Goal: Task Accomplishment & Management: Understand process/instructions

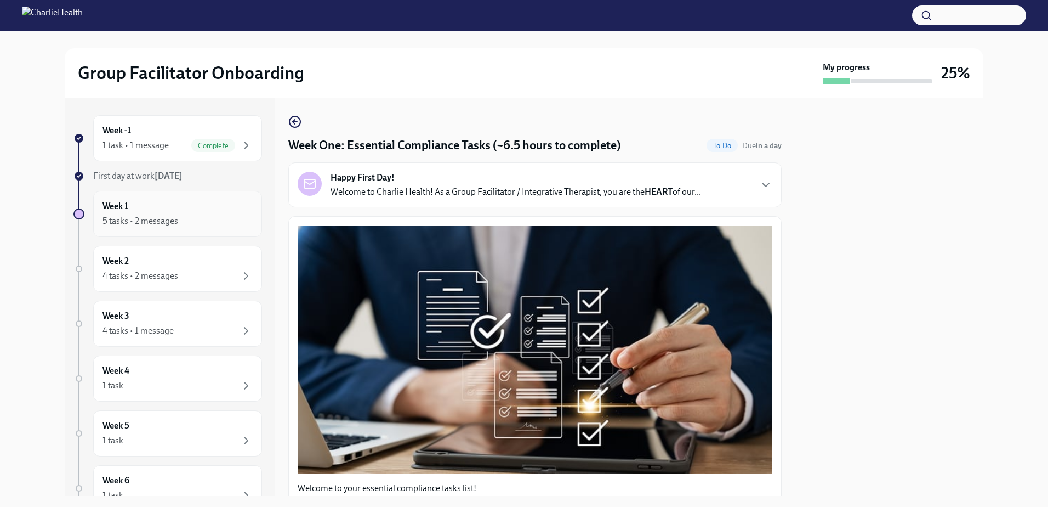
scroll to position [1862, 0]
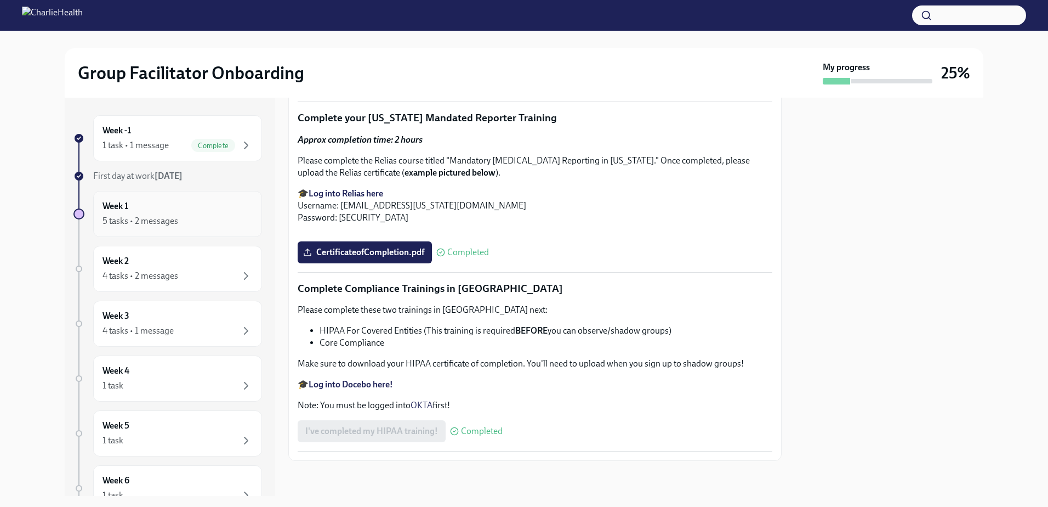
click at [205, 214] on div "Week 1 5 tasks • 2 messages" at bounding box center [178, 213] width 150 height 27
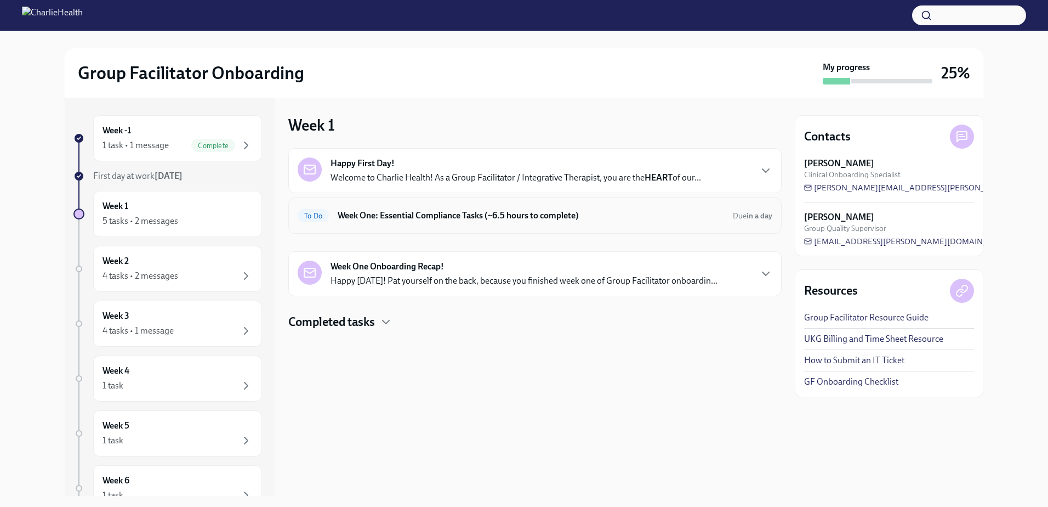
click at [649, 228] on div "To Do Week One: Essential Compliance Tasks (~6.5 hours to complete) Due in a day" at bounding box center [535, 215] width 494 height 36
click at [489, 215] on h6 "Week One: Essential Compliance Tasks (~6.5 hours to complete)" at bounding box center [531, 215] width 387 height 12
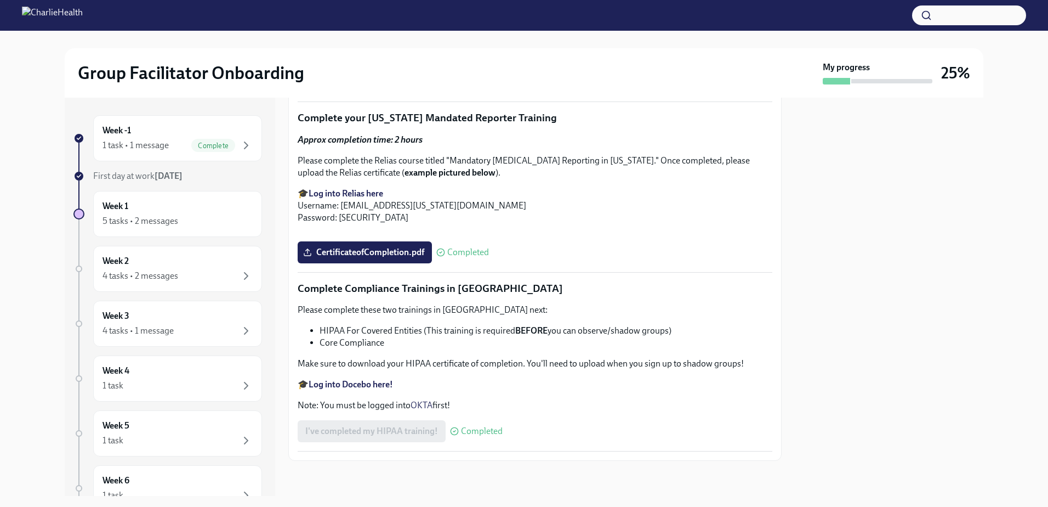
scroll to position [2520, 0]
click at [161, 258] on div "Week 2 4 tasks • 2 messages" at bounding box center [178, 268] width 150 height 27
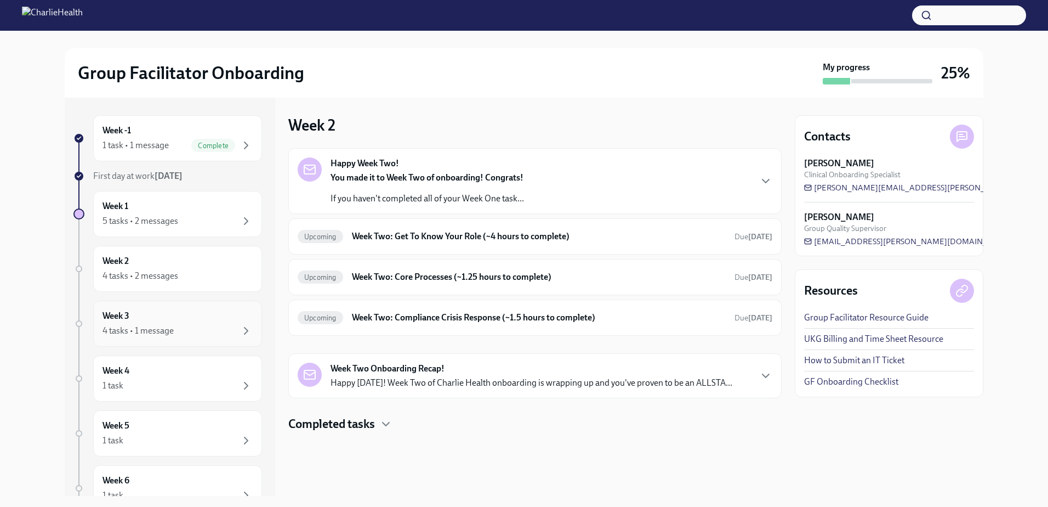
click at [141, 316] on div "Week 3 4 tasks • 1 message" at bounding box center [178, 323] width 150 height 27
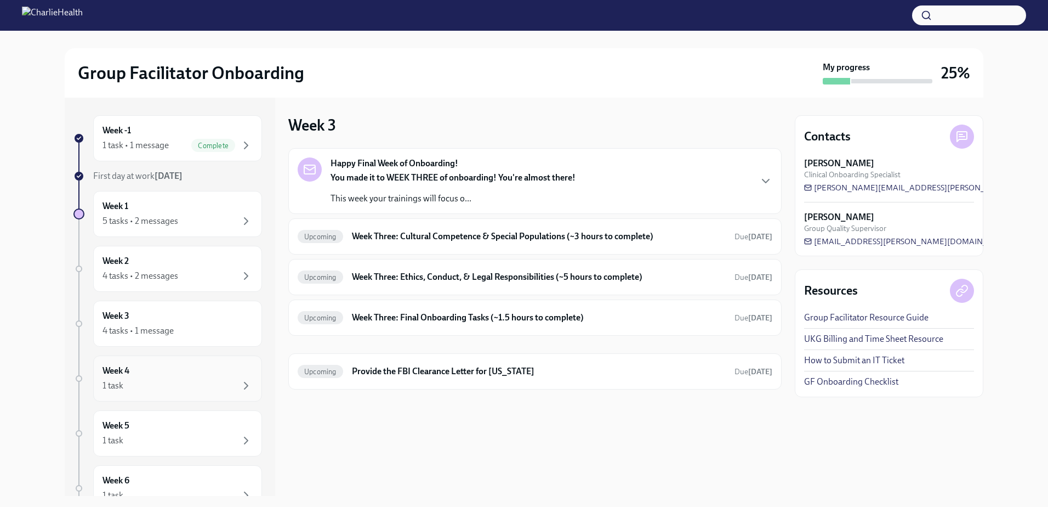
click at [150, 367] on div "Week 4 1 task" at bounding box center [178, 378] width 150 height 27
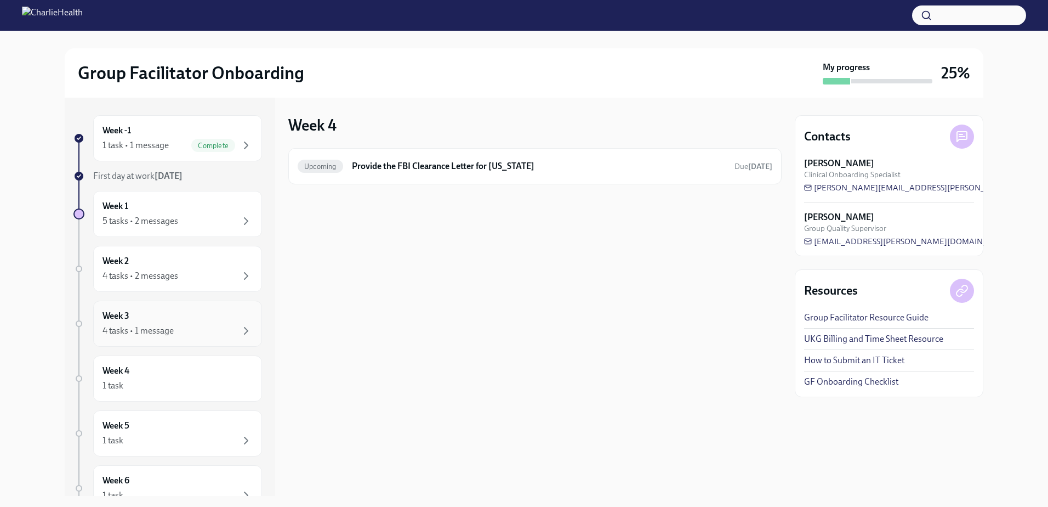
click at [161, 325] on div "Week 3 4 tasks • 1 message" at bounding box center [178, 323] width 150 height 27
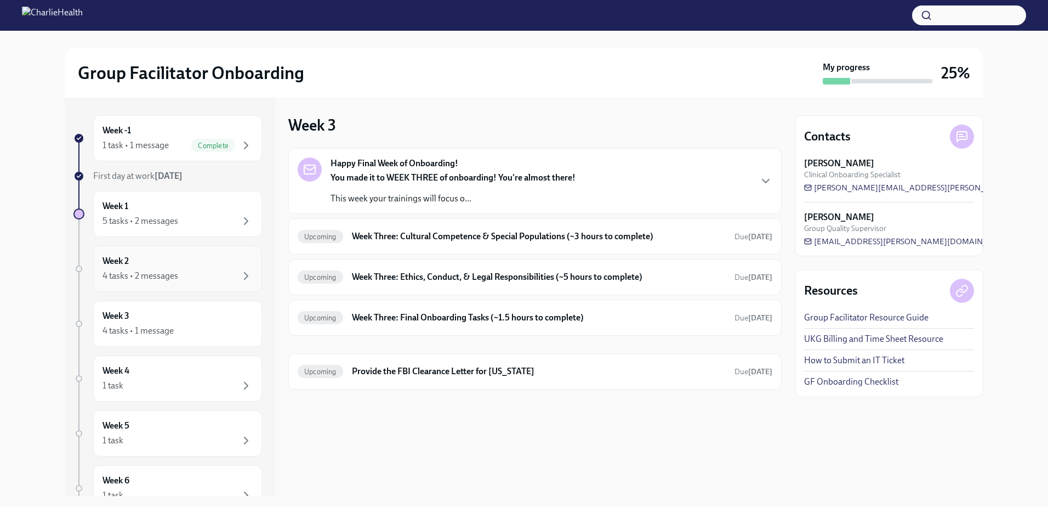
click at [155, 282] on div "Week 2 4 tasks • 2 messages" at bounding box center [177, 269] width 169 height 46
